Goal: Use online tool/utility: Utilize a website feature to perform a specific function

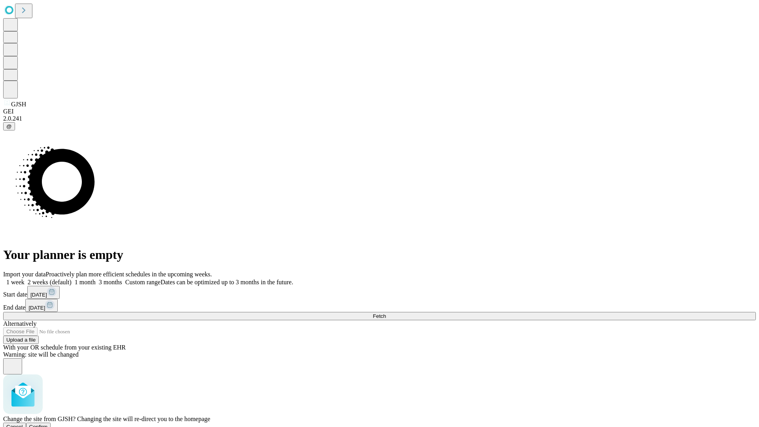
click at [48, 424] on span "Confirm" at bounding box center [38, 427] width 19 height 6
click at [25, 279] on label "1 week" at bounding box center [13, 282] width 21 height 7
click at [386, 313] on span "Fetch" at bounding box center [379, 316] width 13 height 6
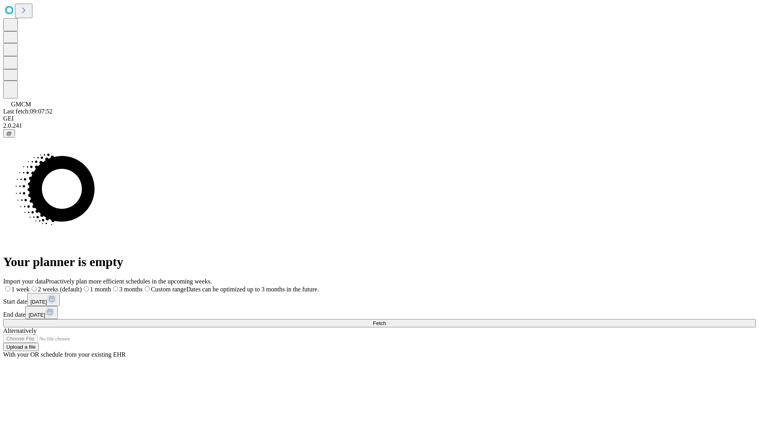
click at [30, 286] on label "1 week" at bounding box center [16, 289] width 26 height 7
click at [386, 320] on span "Fetch" at bounding box center [379, 323] width 13 height 6
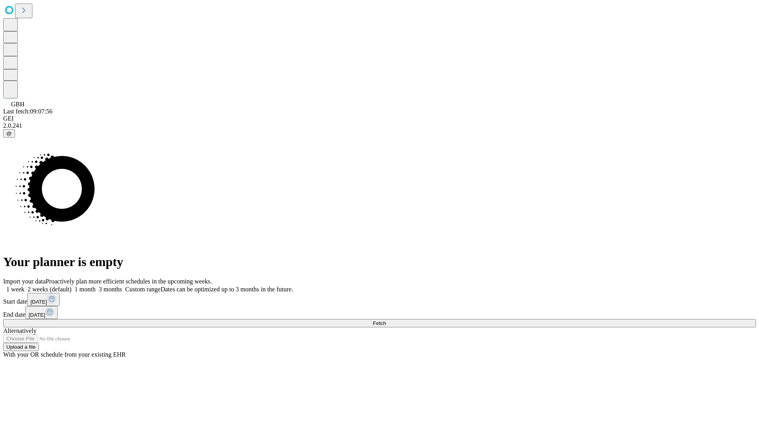
click at [25, 286] on label "1 week" at bounding box center [13, 289] width 21 height 7
click at [386, 320] on span "Fetch" at bounding box center [379, 323] width 13 height 6
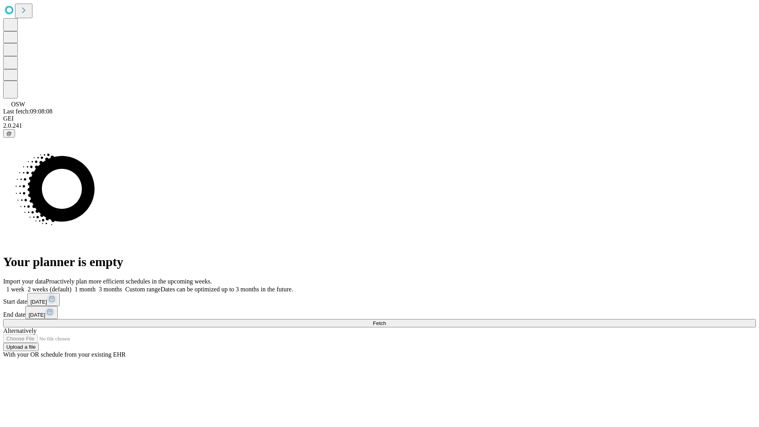
click at [25, 286] on label "1 week" at bounding box center [13, 289] width 21 height 7
click at [386, 320] on span "Fetch" at bounding box center [379, 323] width 13 height 6
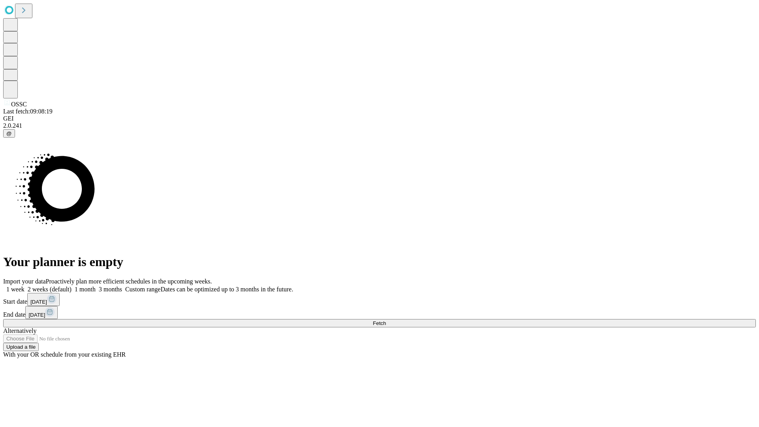
click at [25, 286] on label "1 week" at bounding box center [13, 289] width 21 height 7
click at [386, 320] on span "Fetch" at bounding box center [379, 323] width 13 height 6
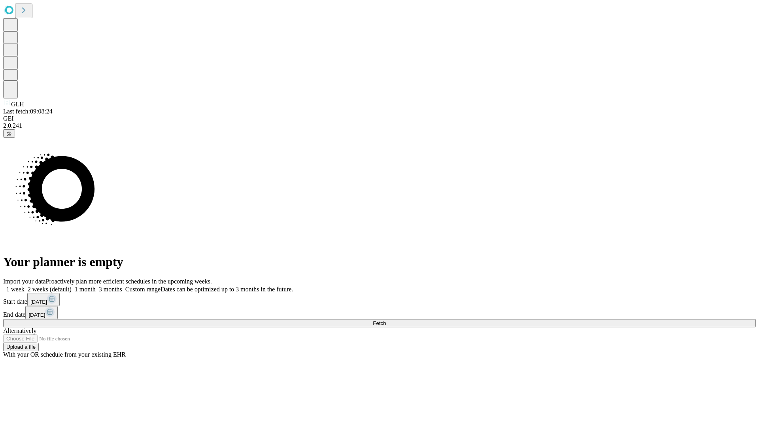
click at [25, 286] on label "1 week" at bounding box center [13, 289] width 21 height 7
click at [386, 320] on span "Fetch" at bounding box center [379, 323] width 13 height 6
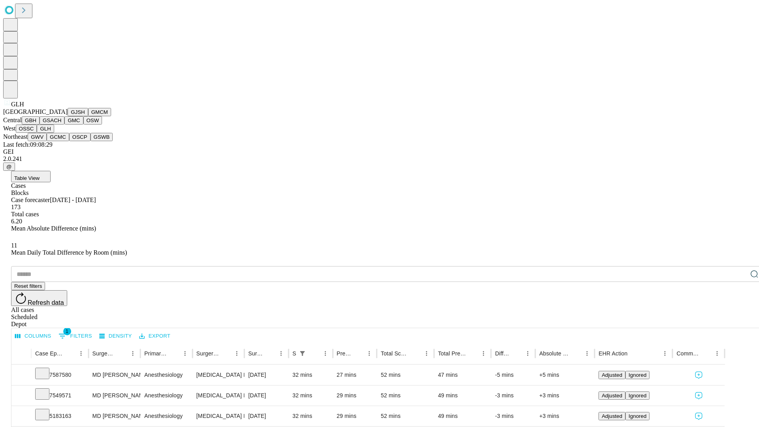
click at [47, 141] on button "GWV" at bounding box center [37, 137] width 19 height 8
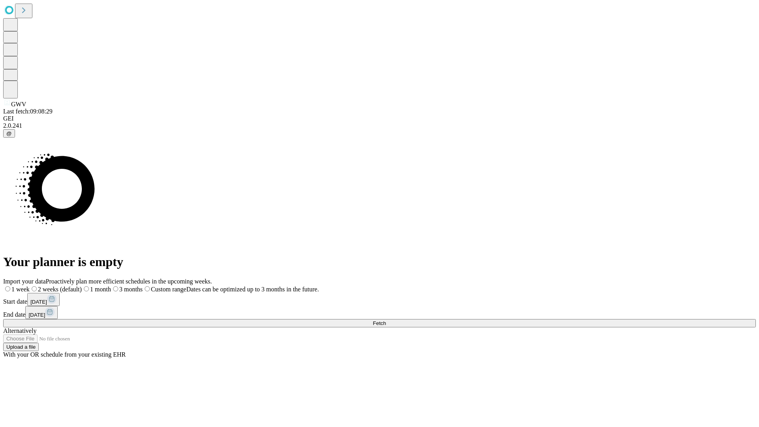
click at [30, 286] on label "1 week" at bounding box center [16, 289] width 26 height 7
click at [386, 320] on span "Fetch" at bounding box center [379, 323] width 13 height 6
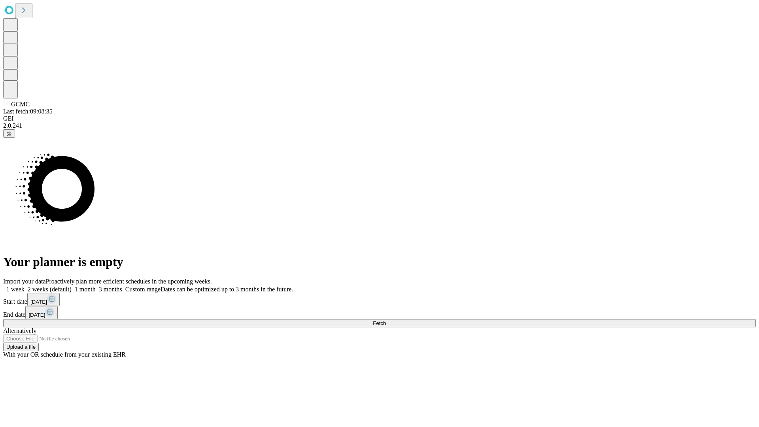
click at [25, 286] on label "1 week" at bounding box center [13, 289] width 21 height 7
click at [386, 320] on span "Fetch" at bounding box center [379, 323] width 13 height 6
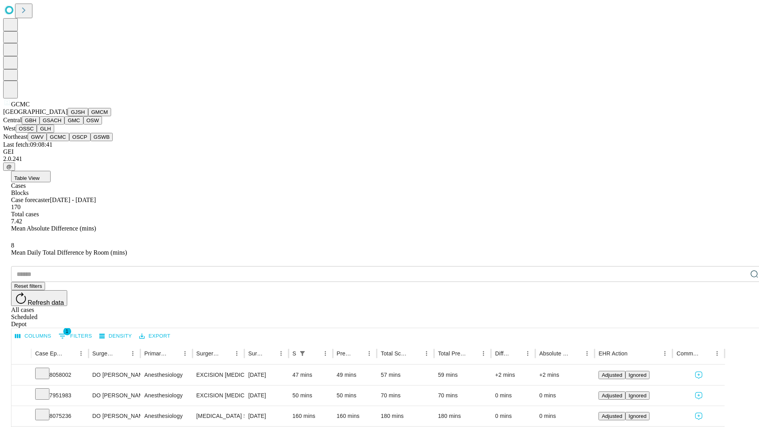
click at [69, 141] on button "OSCP" at bounding box center [79, 137] width 21 height 8
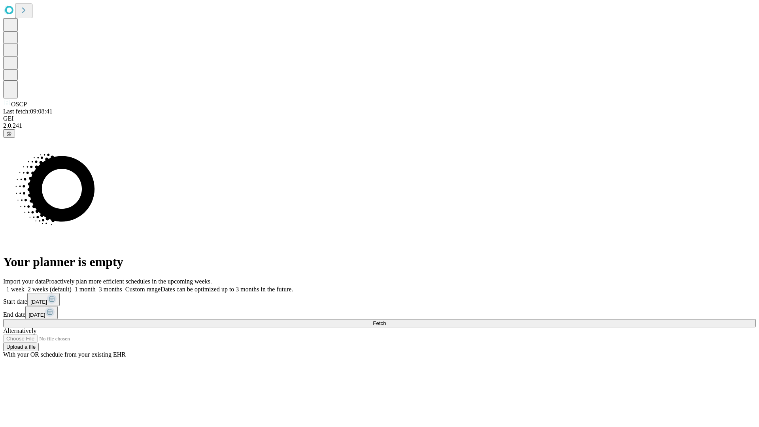
click at [25, 286] on label "1 week" at bounding box center [13, 289] width 21 height 7
click at [386, 320] on span "Fetch" at bounding box center [379, 323] width 13 height 6
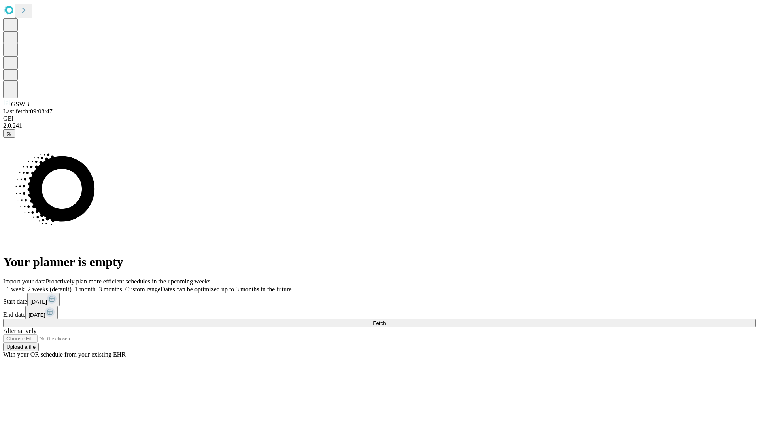
click at [25, 286] on label "1 week" at bounding box center [13, 289] width 21 height 7
click at [386, 320] on span "Fetch" at bounding box center [379, 323] width 13 height 6
